Goal: Information Seeking & Learning: Learn about a topic

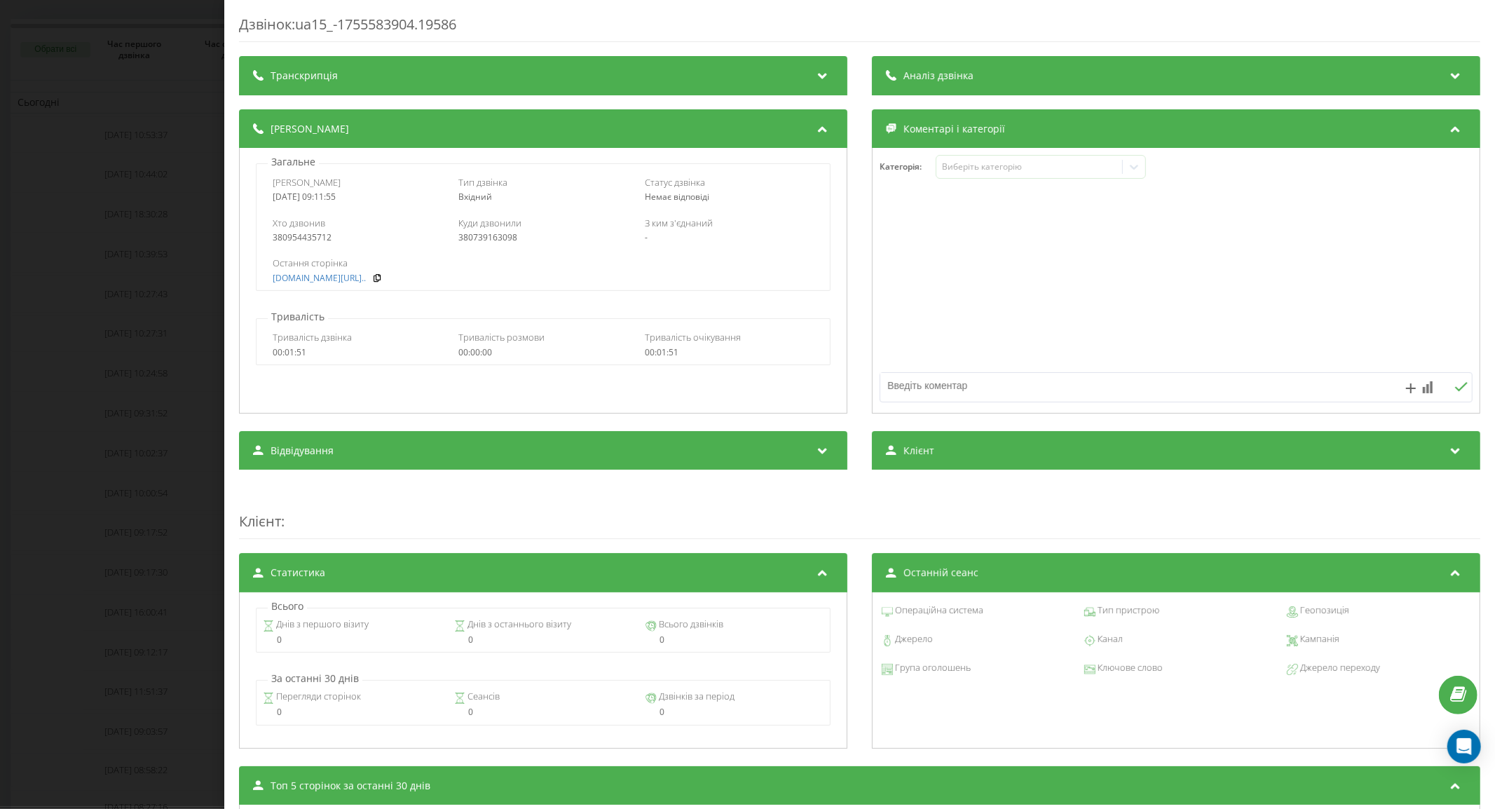
drag, startPoint x: 150, startPoint y: 282, endPoint x: 109, endPoint y: 88, distance: 198.5
click at [149, 280] on div "Дзвінок : ua15_-1755583904.19586 Транскрипція Для AI-аналізу майбутніх дзвінків…" at bounding box center [747, 404] width 1495 height 809
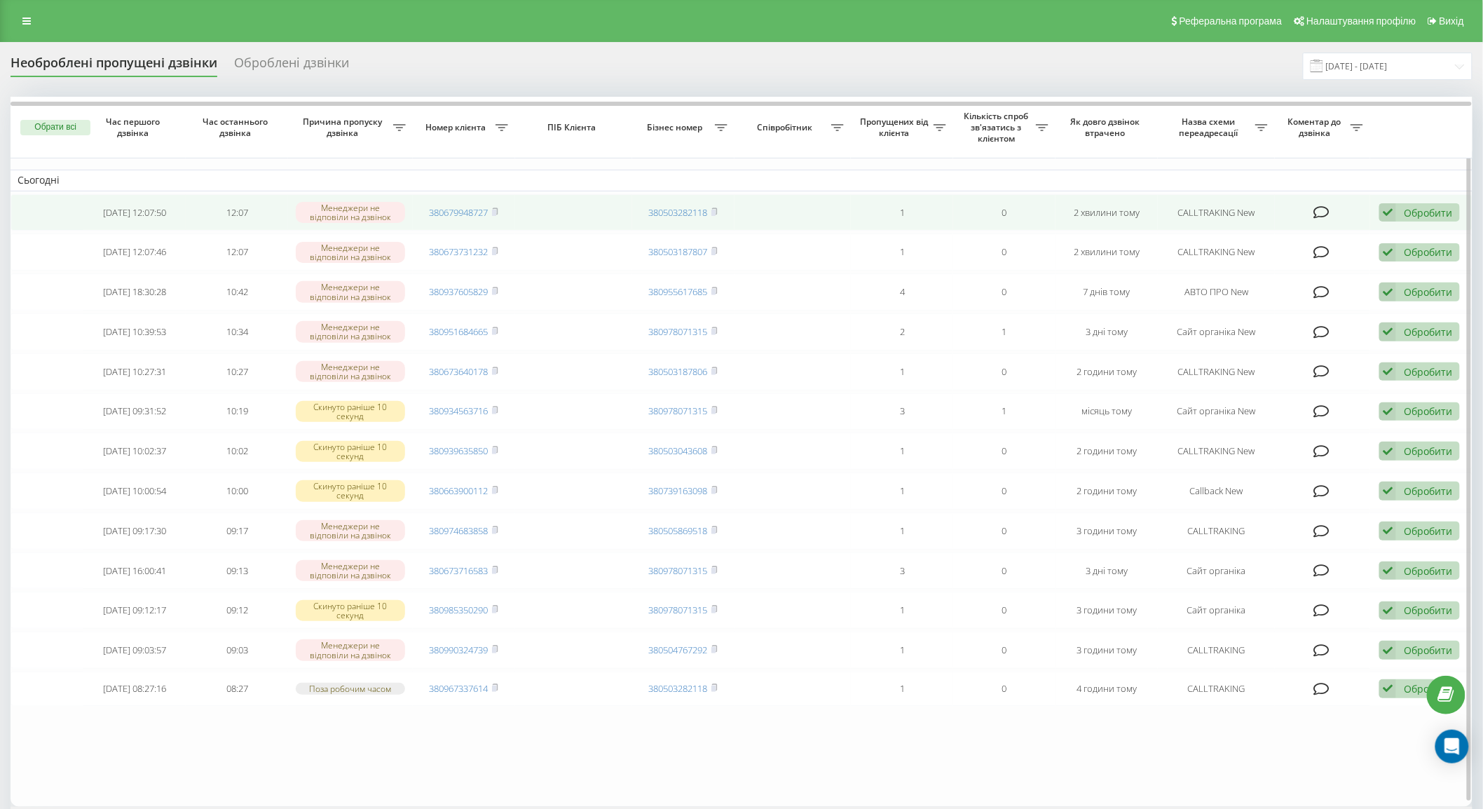
click at [1318, 219] on td at bounding box center [1322, 212] width 95 height 37
click at [1320, 205] on icon at bounding box center [1321, 212] width 16 height 14
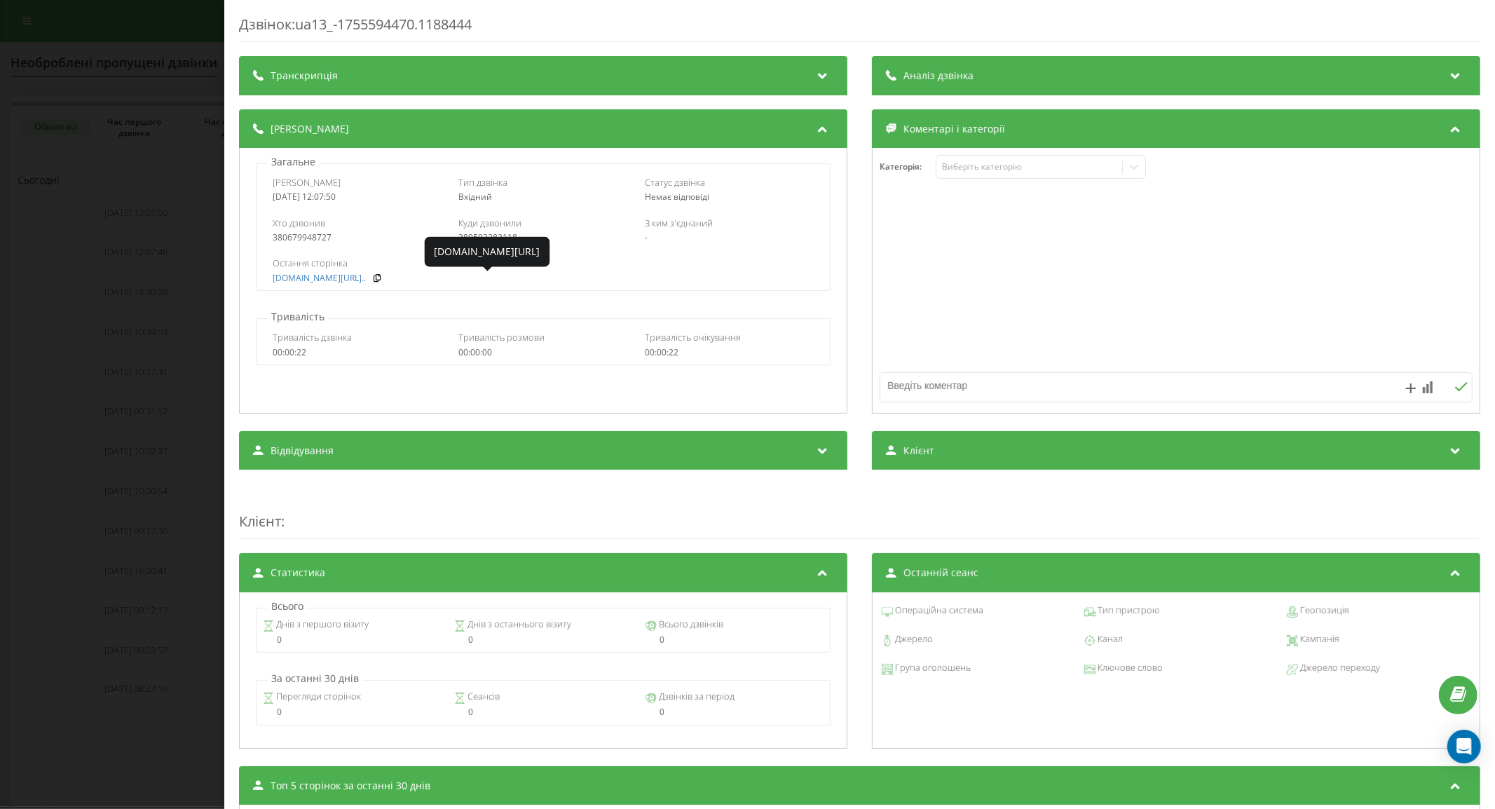
click at [150, 276] on div "Дзвінок : ua13_-1755594470.1188444 Транскрипція Для AI-аналізу майбутніх дзвінк…" at bounding box center [747, 404] width 1495 height 809
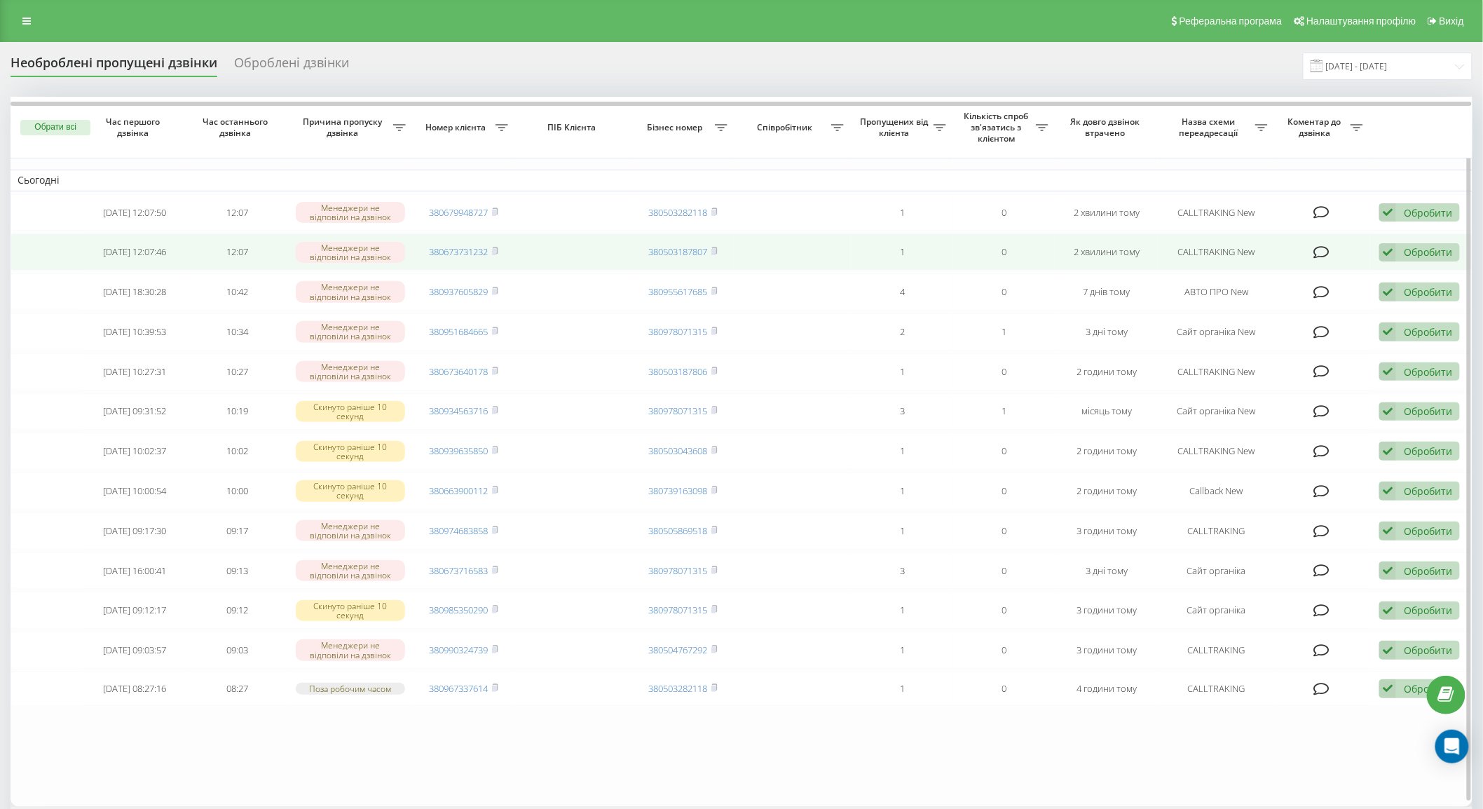
click at [1322, 250] on icon at bounding box center [1321, 252] width 16 height 14
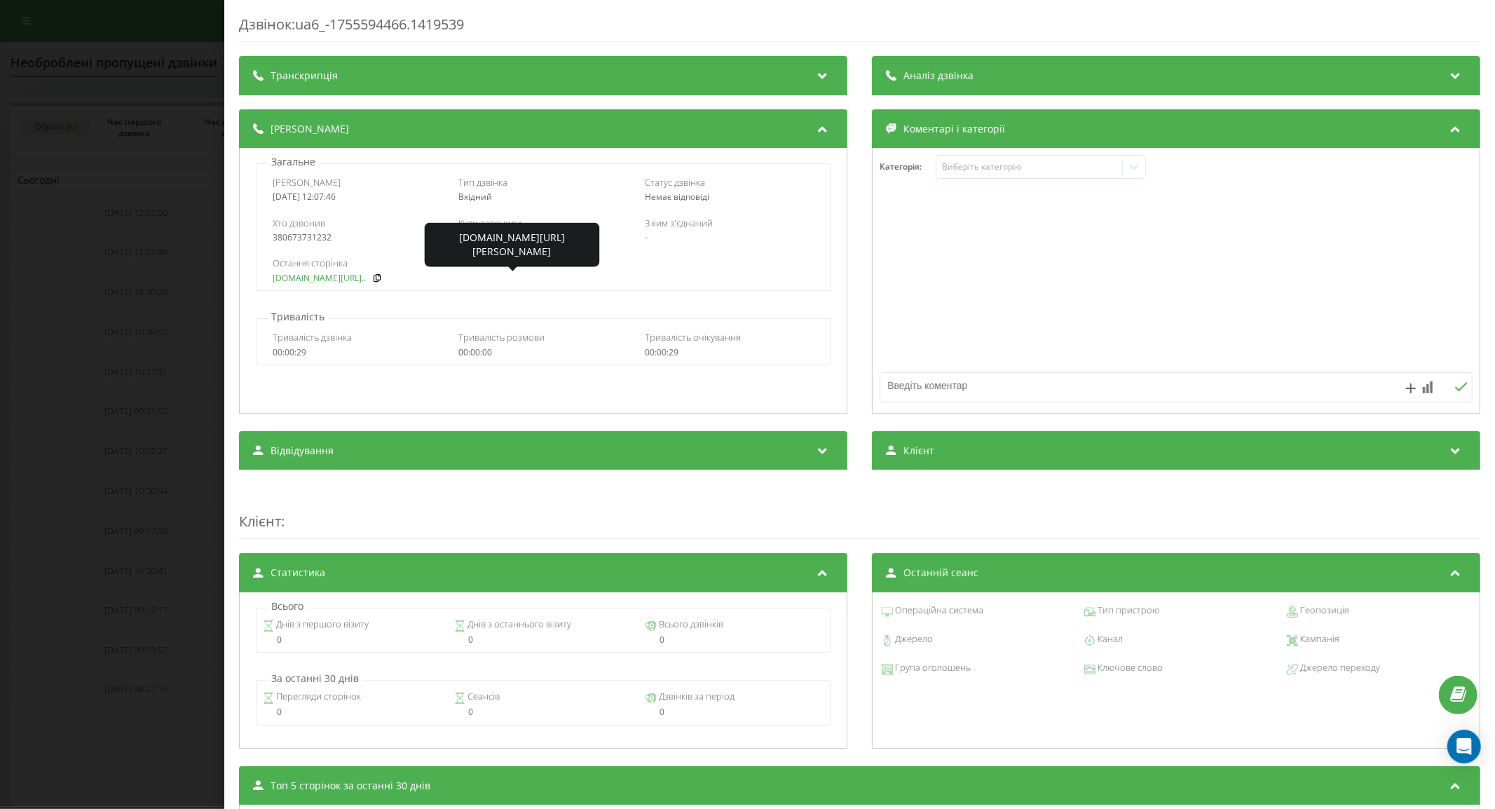
click at [296, 283] on link "fix-parts.in.ua/kapot-ba..." at bounding box center [319, 278] width 93 height 10
click at [303, 279] on link "fix-parts.in.ua/kapot-ba..." at bounding box center [319, 278] width 93 height 10
